Goal: Navigation & Orientation: Find specific page/section

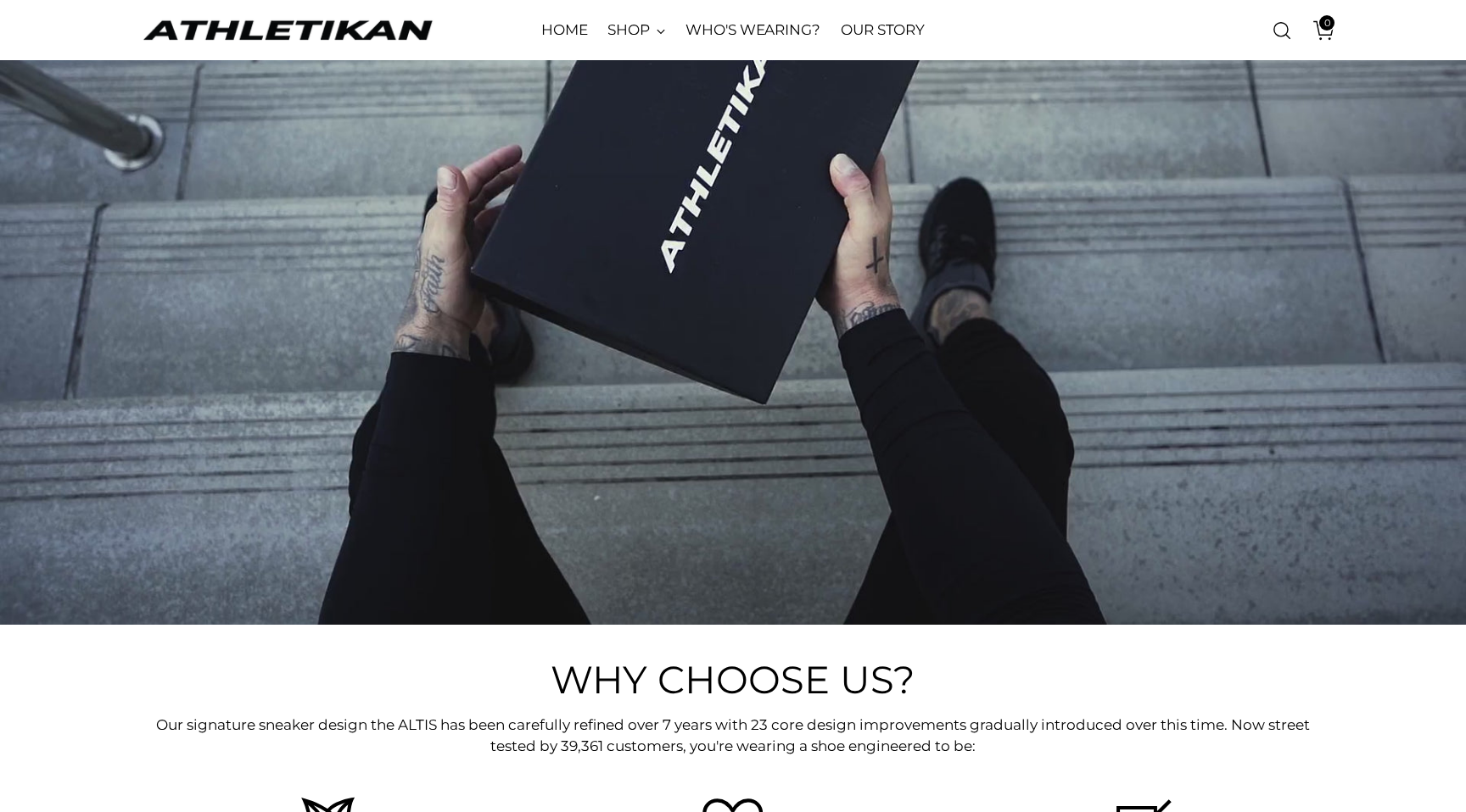
scroll to position [3148, 0]
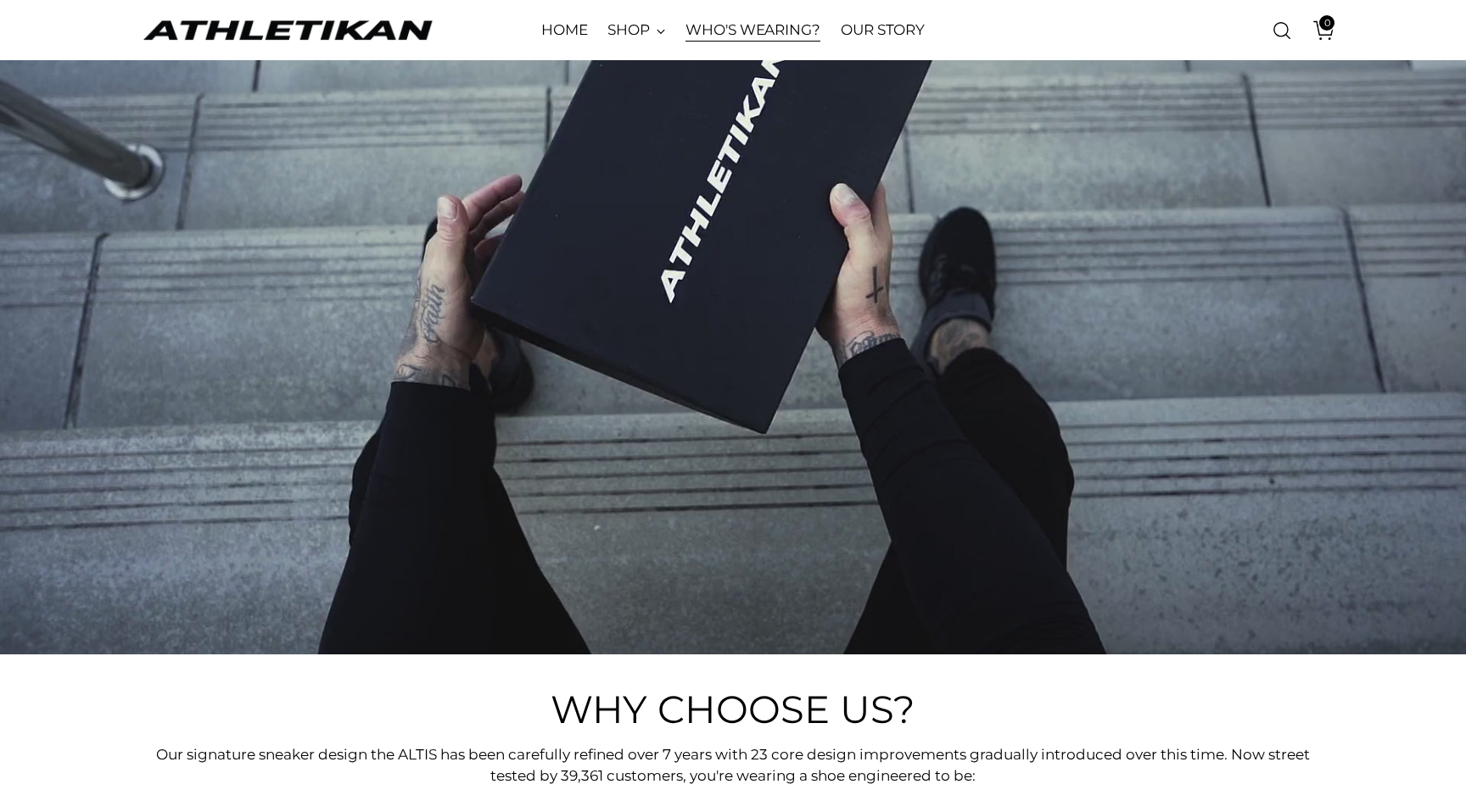
click at [761, 38] on link "WHO'S WEARING?" at bounding box center [752, 30] width 135 height 37
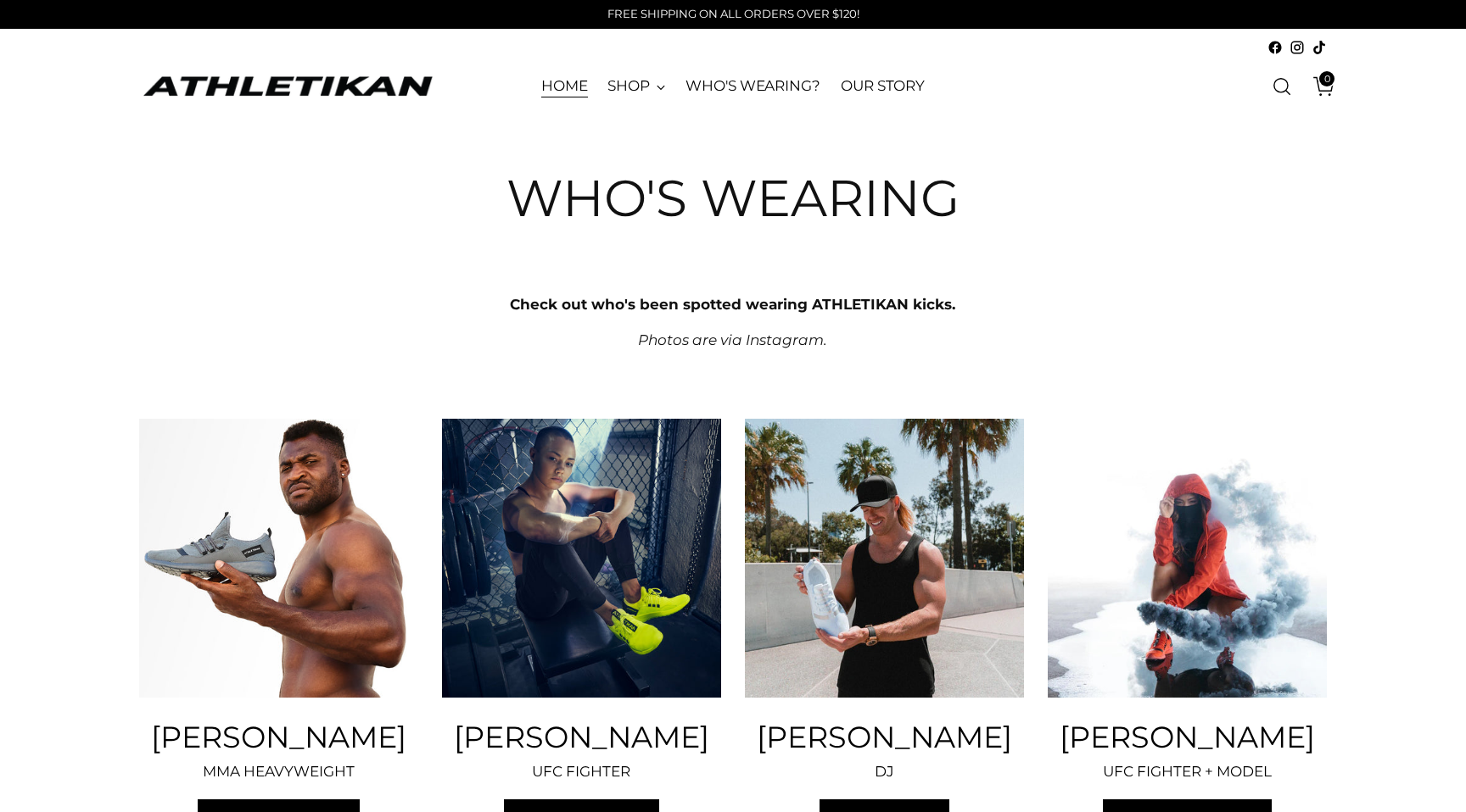
click at [547, 78] on link "HOME" at bounding box center [564, 87] width 47 height 37
